Goal: Use online tool/utility: Utilize a website feature to perform a specific function

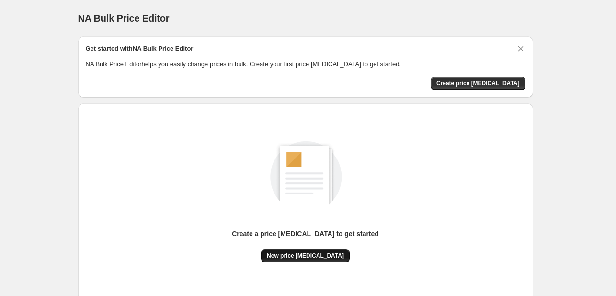
click at [301, 252] on span "New price [MEDICAL_DATA]" at bounding box center [305, 256] width 77 height 8
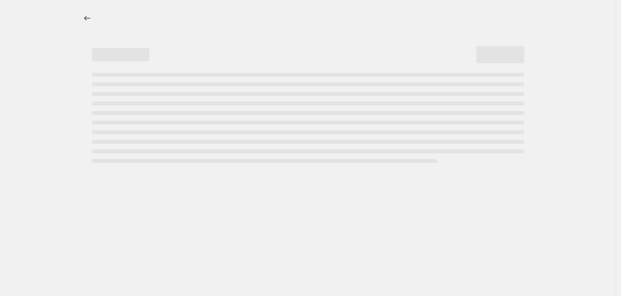
select select "percentage"
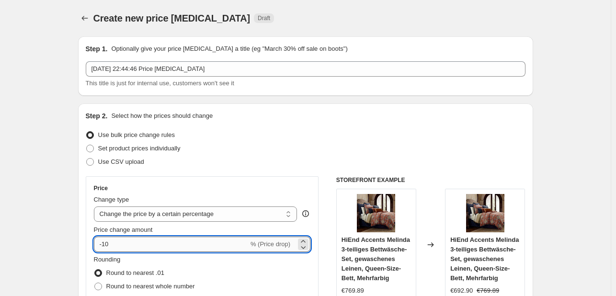
click at [174, 243] on input "-10" at bounding box center [171, 244] width 155 height 15
type input "-1"
type input "-30"
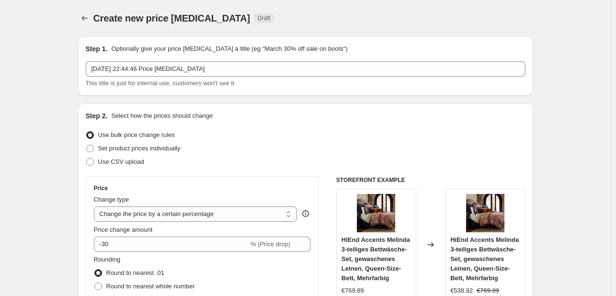
click at [413, 163] on div "Use CSV upload" at bounding box center [306, 161] width 440 height 13
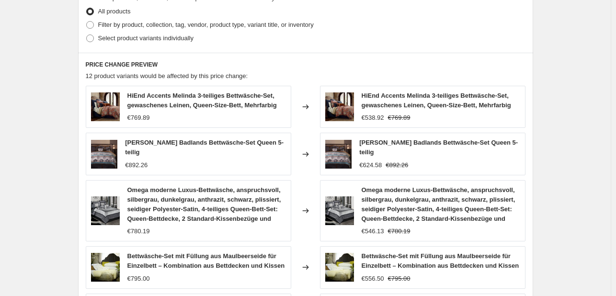
scroll to position [711, 0]
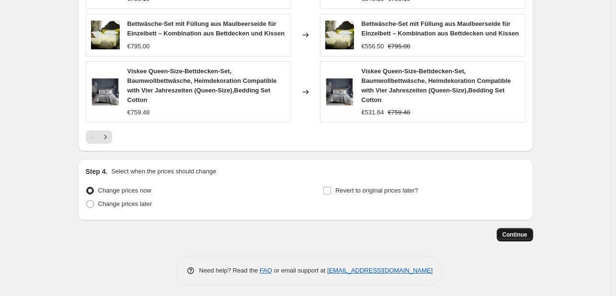
click at [507, 231] on span "Continue" at bounding box center [515, 235] width 25 height 8
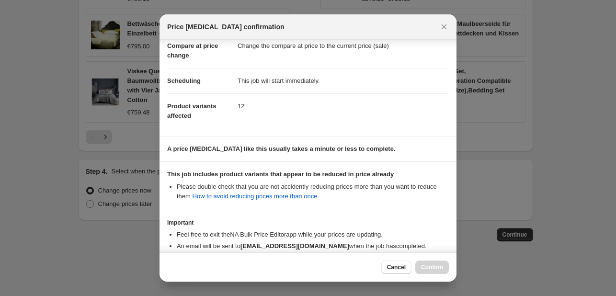
scroll to position [106, 0]
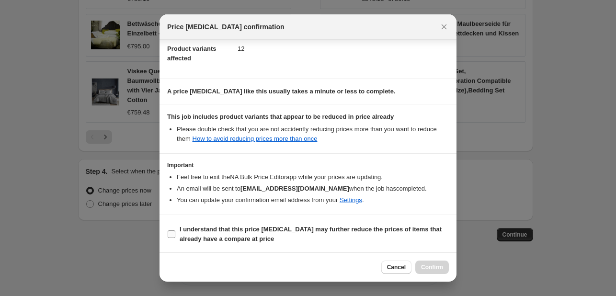
click at [185, 235] on b "I understand that this price change job may further reduce the prices of items …" at bounding box center [311, 234] width 262 height 17
click at [175, 235] on input "I understand that this price change job may further reduce the prices of items …" at bounding box center [172, 234] width 8 height 8
checkbox input "true"
click at [440, 266] on span "Confirm" at bounding box center [432, 267] width 22 height 8
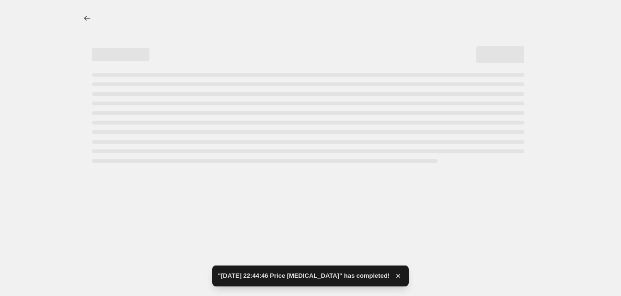
select select "percentage"
